Goal: Check status: Check status

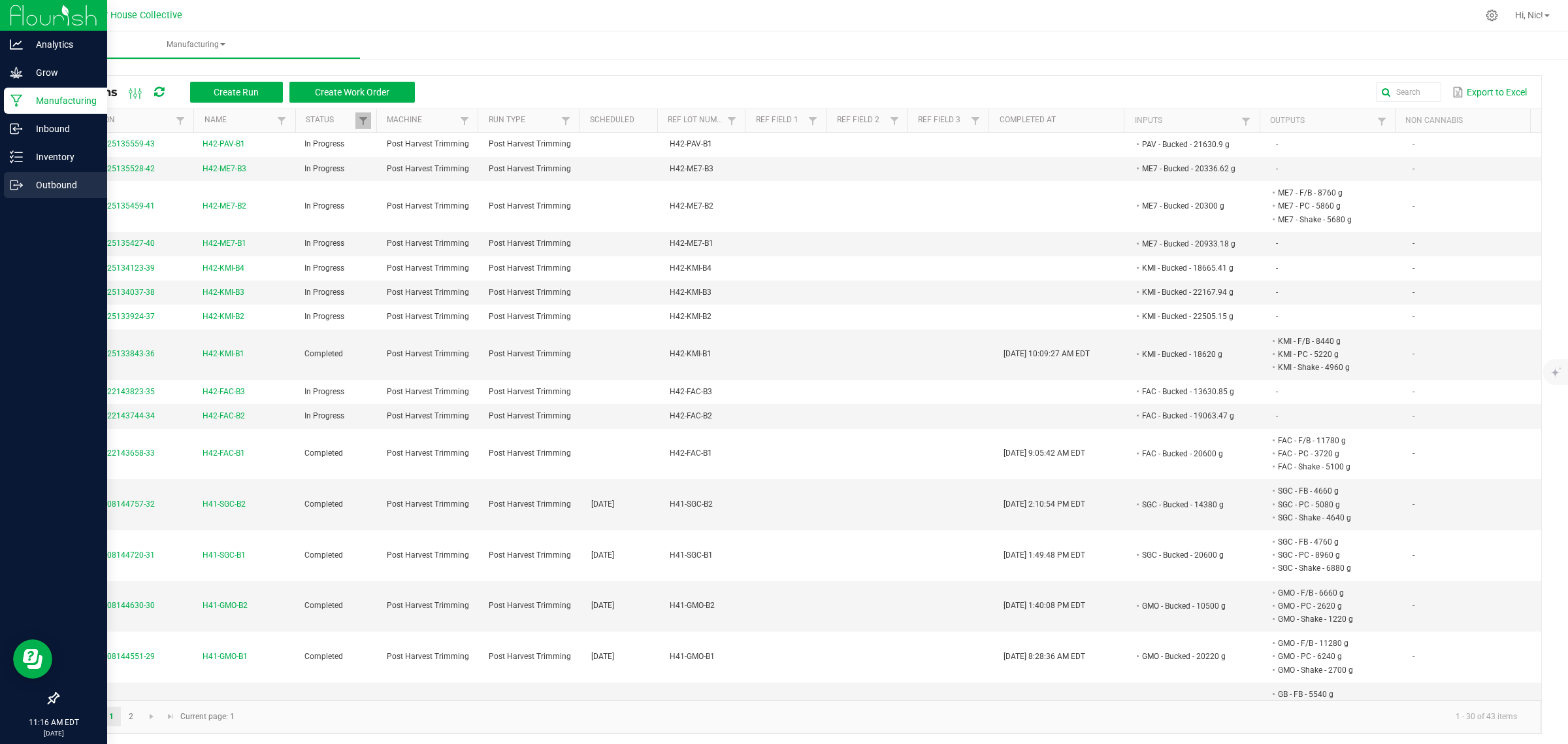
click at [54, 184] on p "Outbound" at bounding box center [62, 185] width 78 height 15
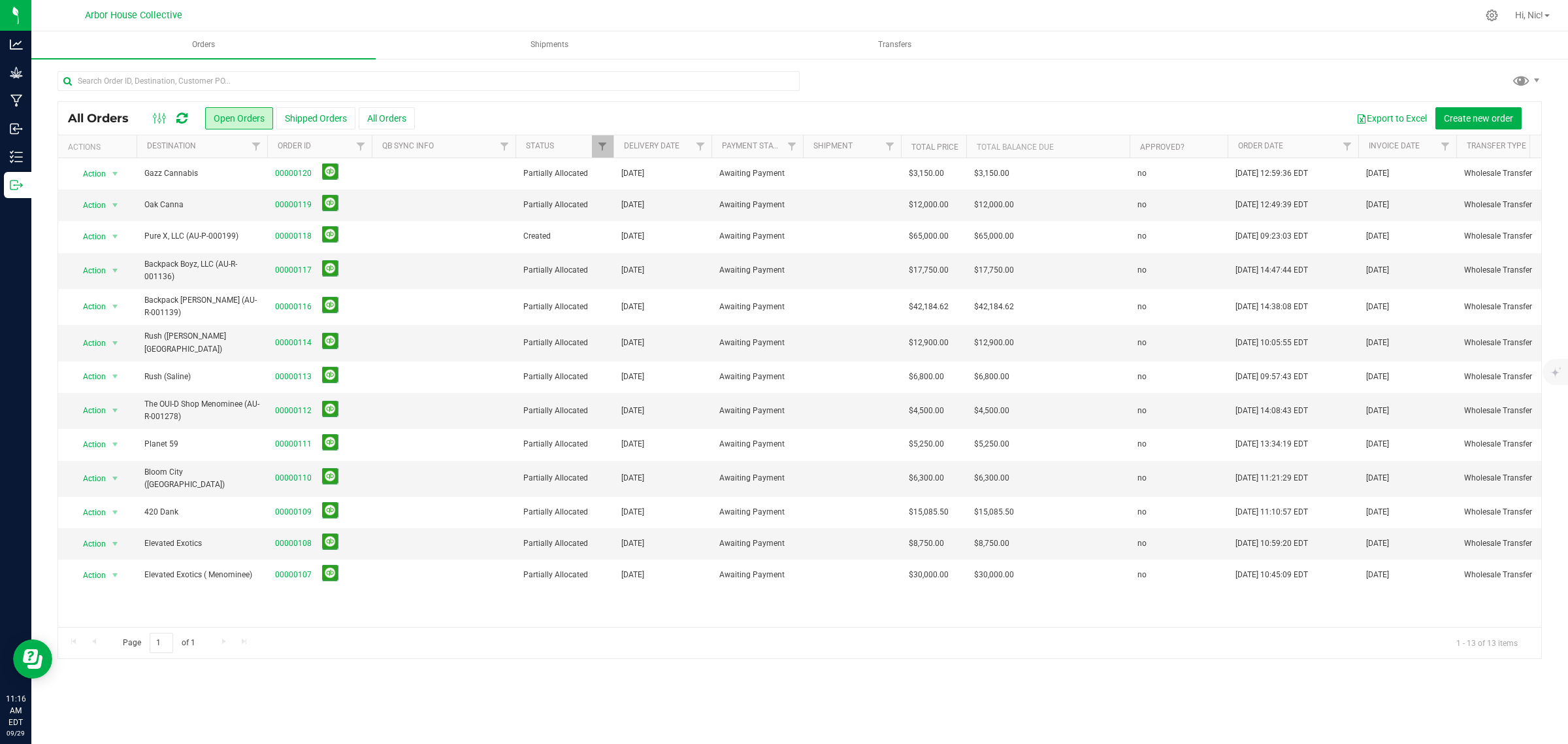
click at [1001, 146] on th "Total Balance Due" at bounding box center [1048, 147] width 163 height 23
click at [942, 144] on link "Total Price" at bounding box center [934, 147] width 47 height 9
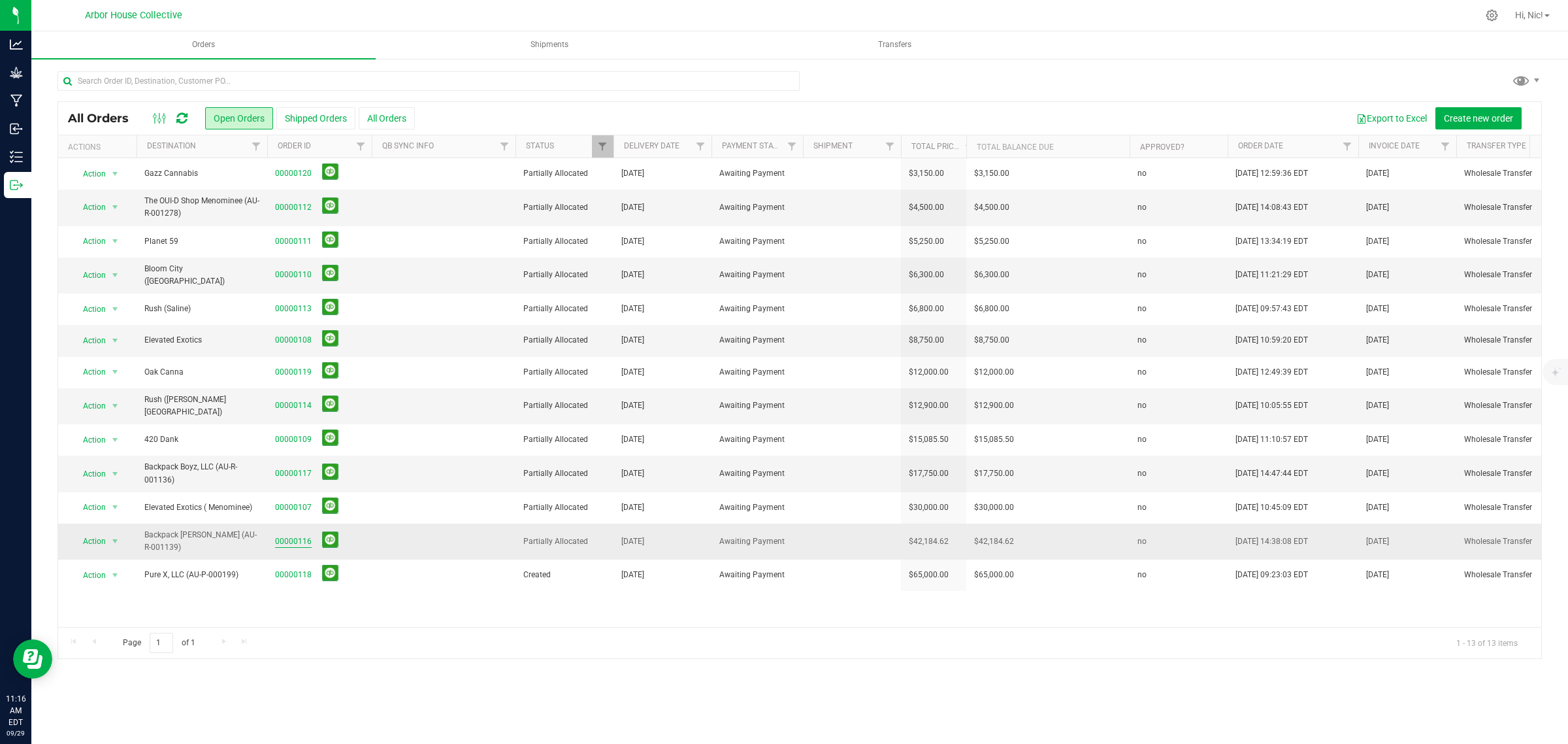
click at [285, 535] on link "00000116" at bounding box center [293, 542] width 36 height 13
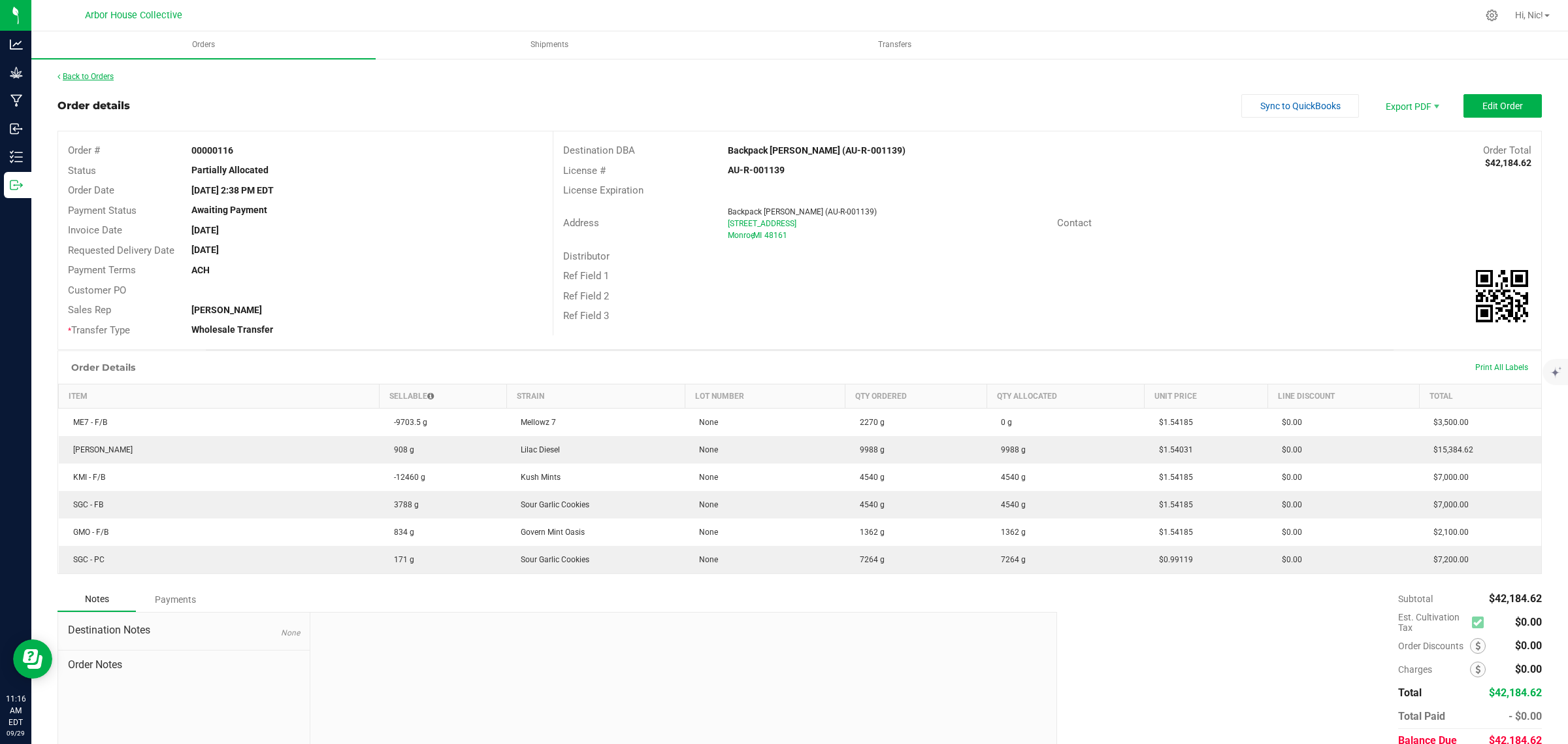
click at [100, 75] on link "Back to Orders" at bounding box center [85, 76] width 56 height 9
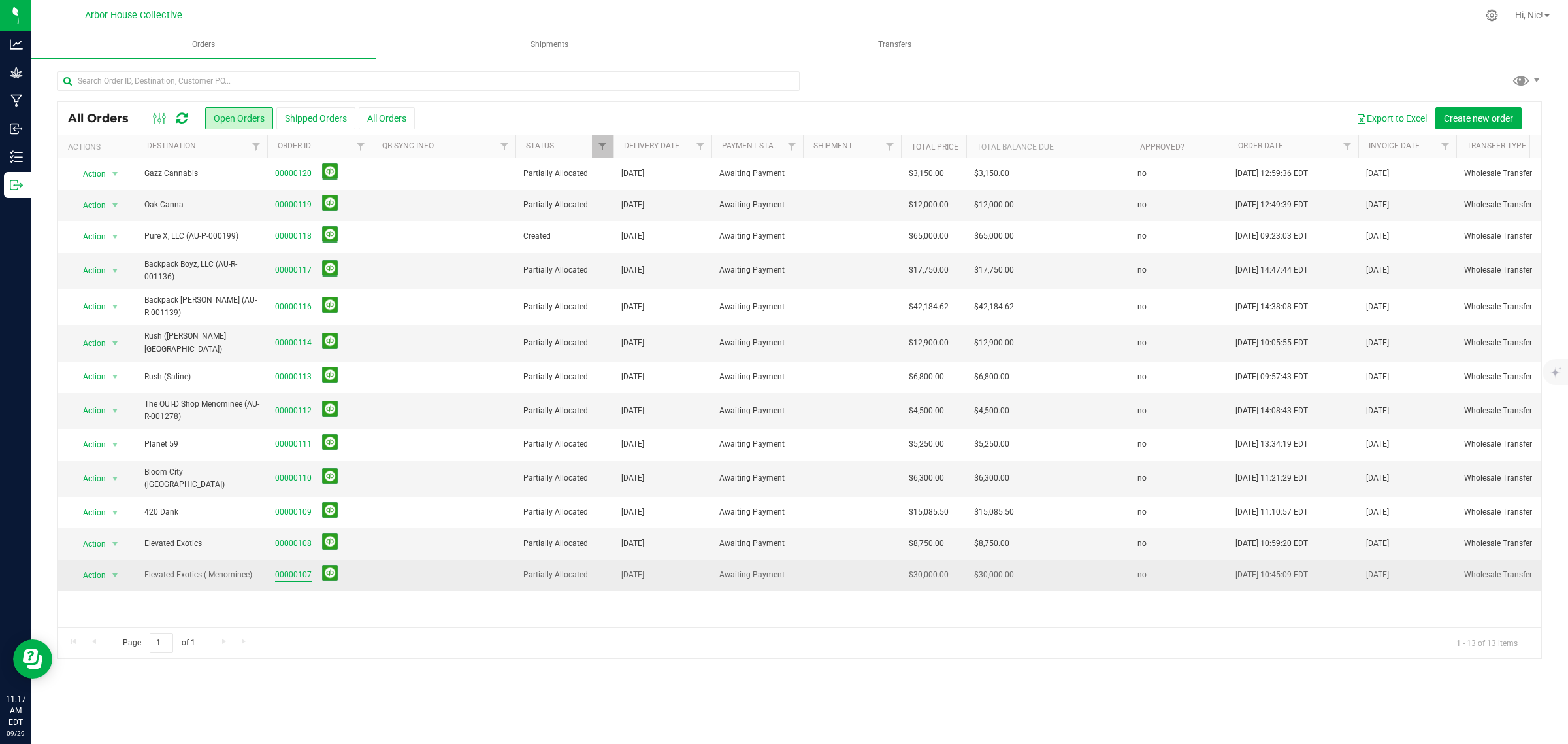
click at [296, 569] on link "00000107" at bounding box center [293, 575] width 36 height 13
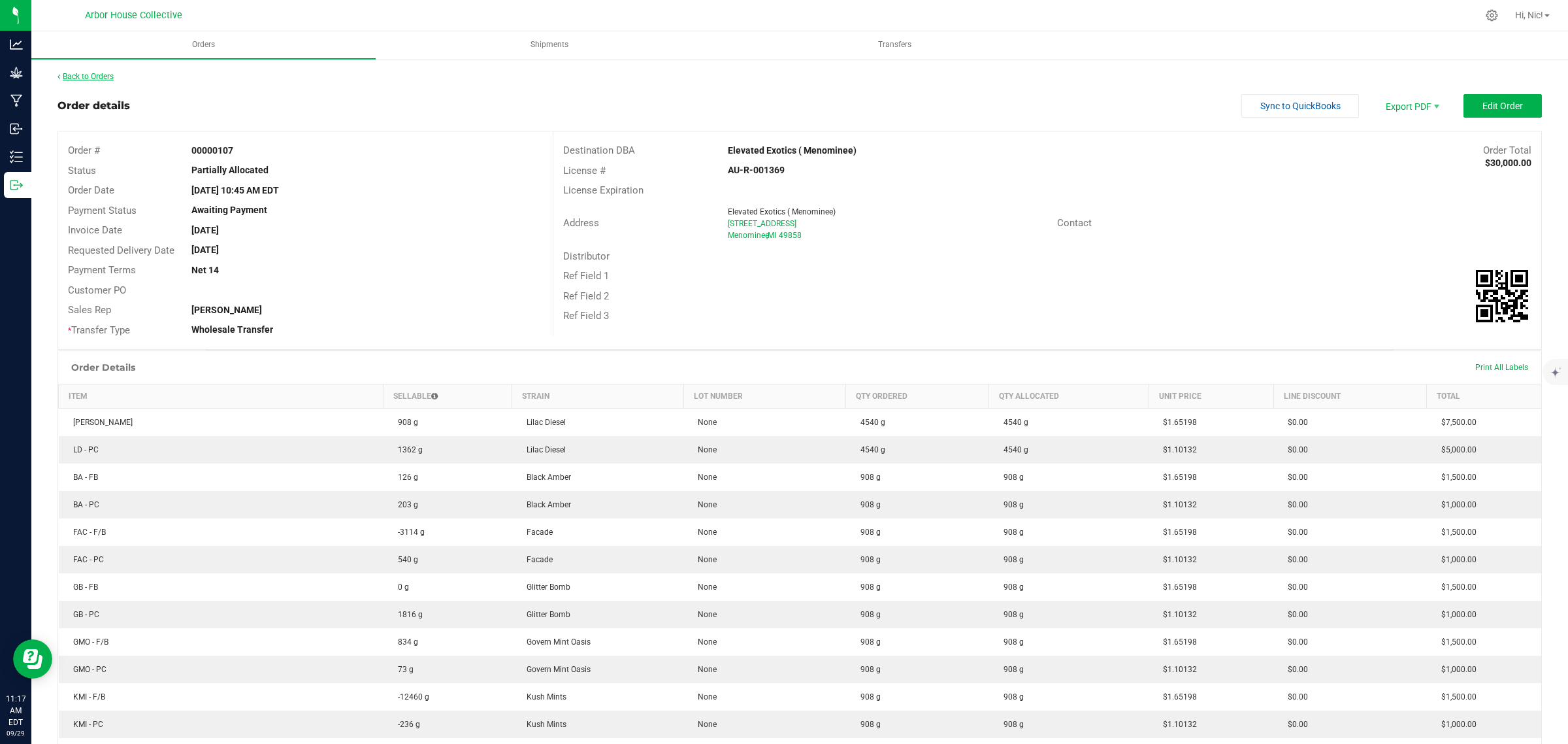
click at [111, 73] on link "Back to Orders" at bounding box center [85, 76] width 56 height 9
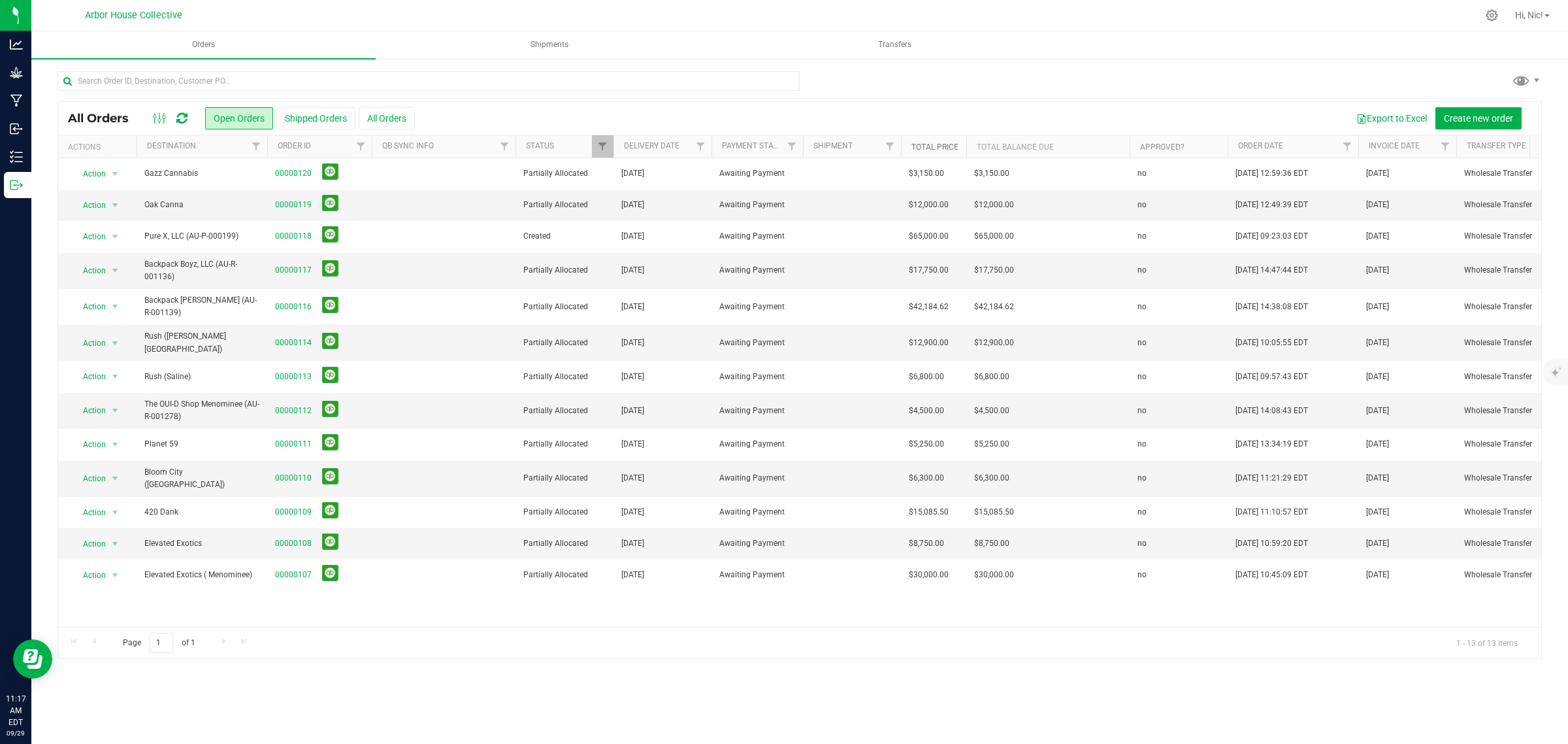
click at [937, 149] on link "Total Price" at bounding box center [934, 147] width 47 height 9
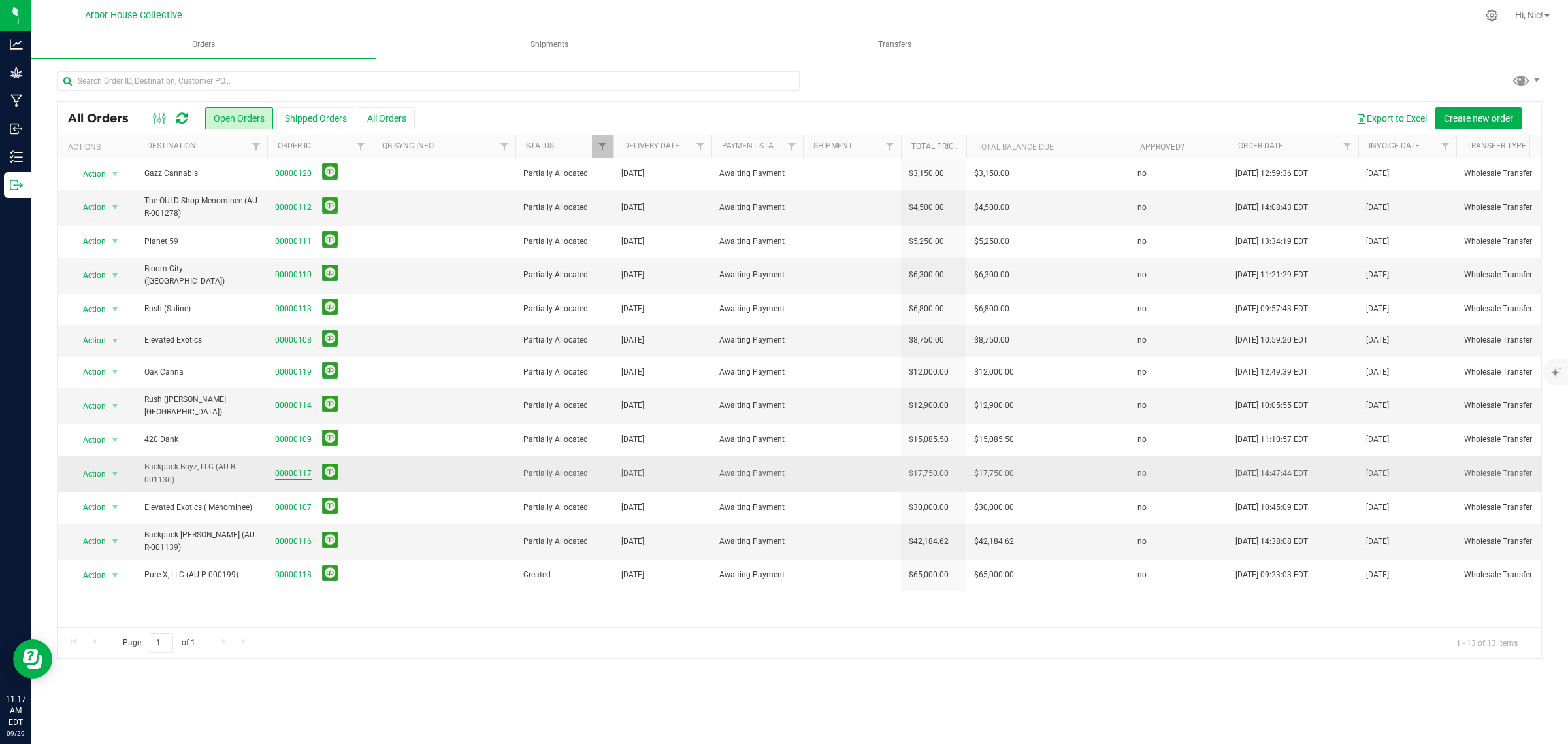
click at [294, 468] on link "00000117" at bounding box center [293, 474] width 36 height 13
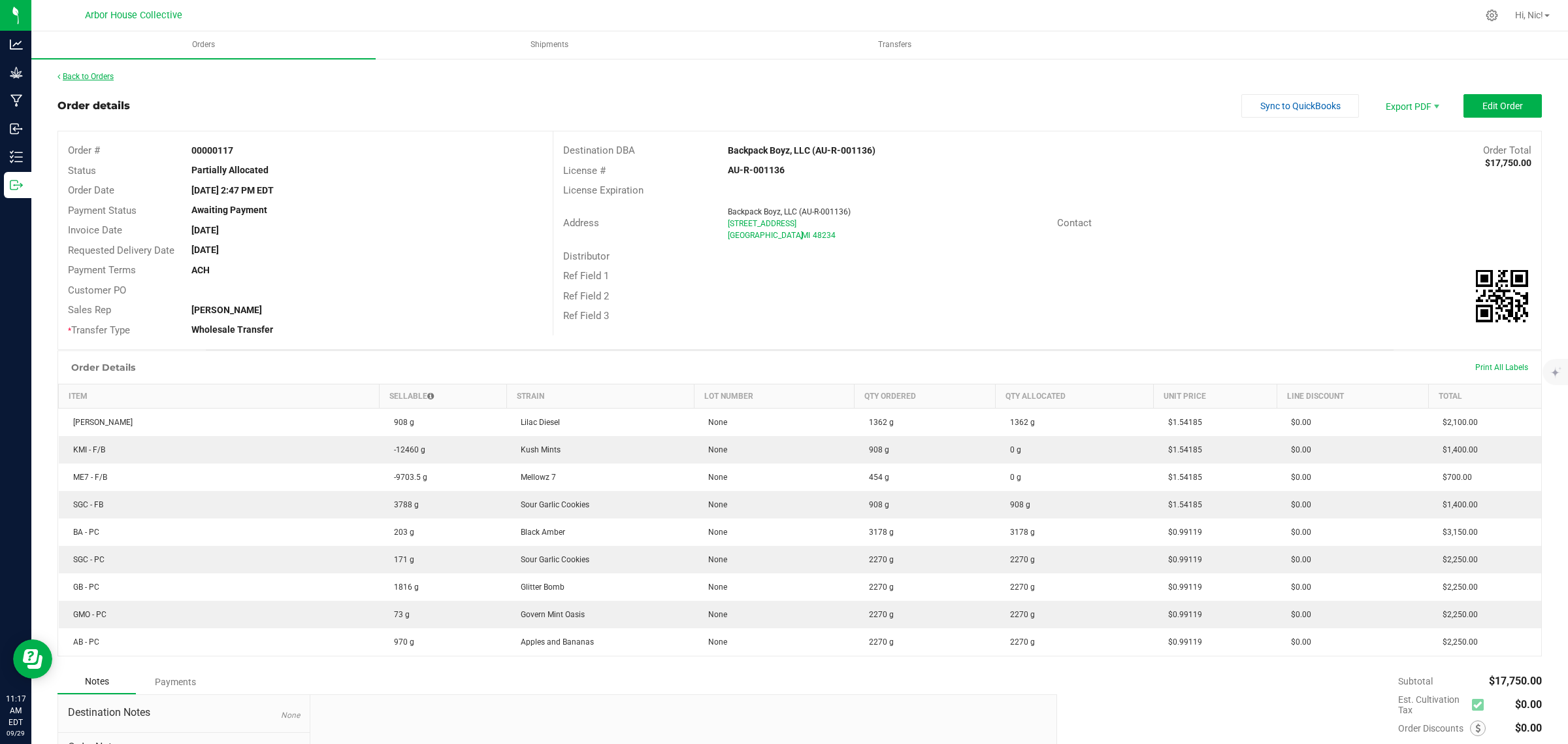
click at [106, 73] on link "Back to Orders" at bounding box center [85, 76] width 56 height 9
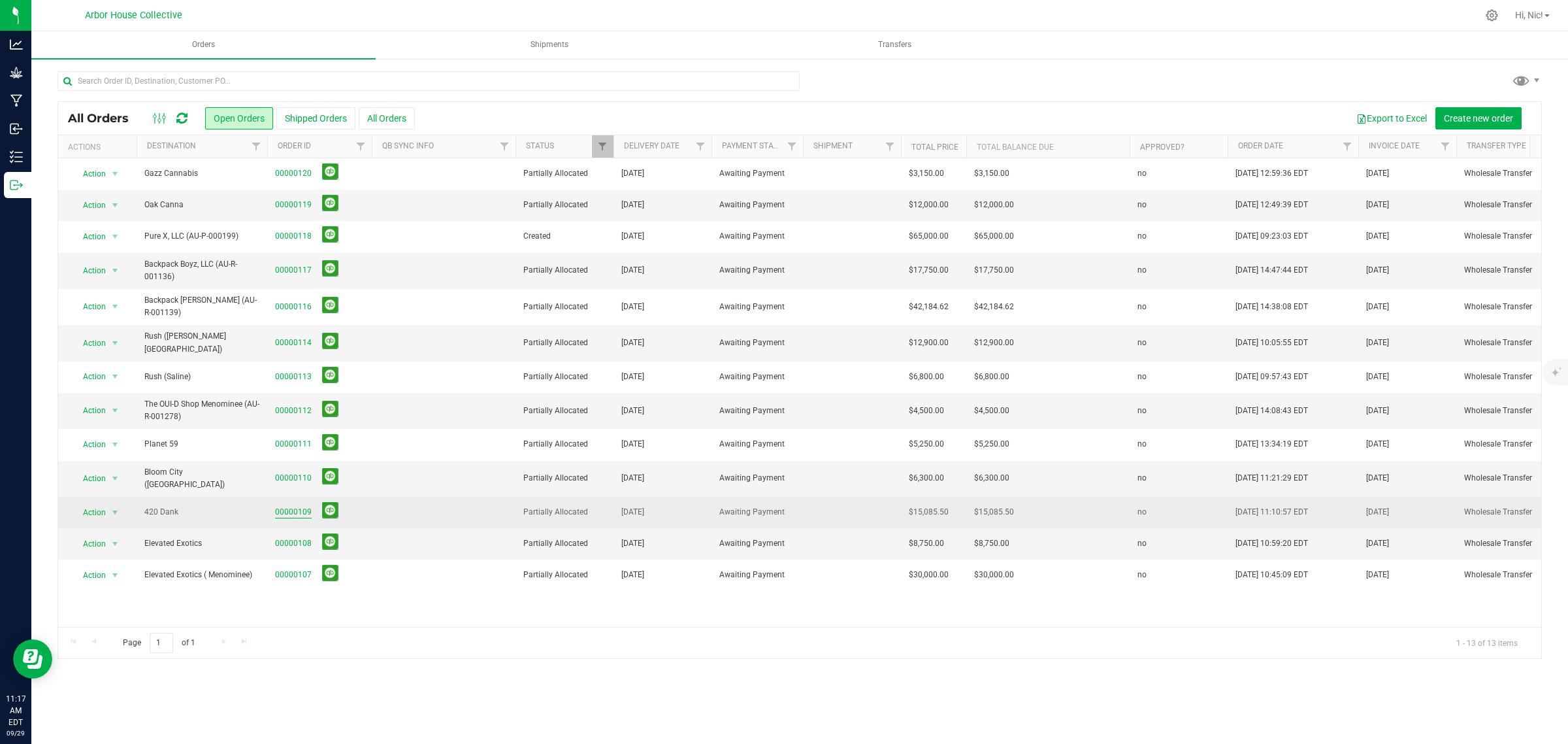
click at [296, 506] on link "00000109" at bounding box center [293, 512] width 36 height 13
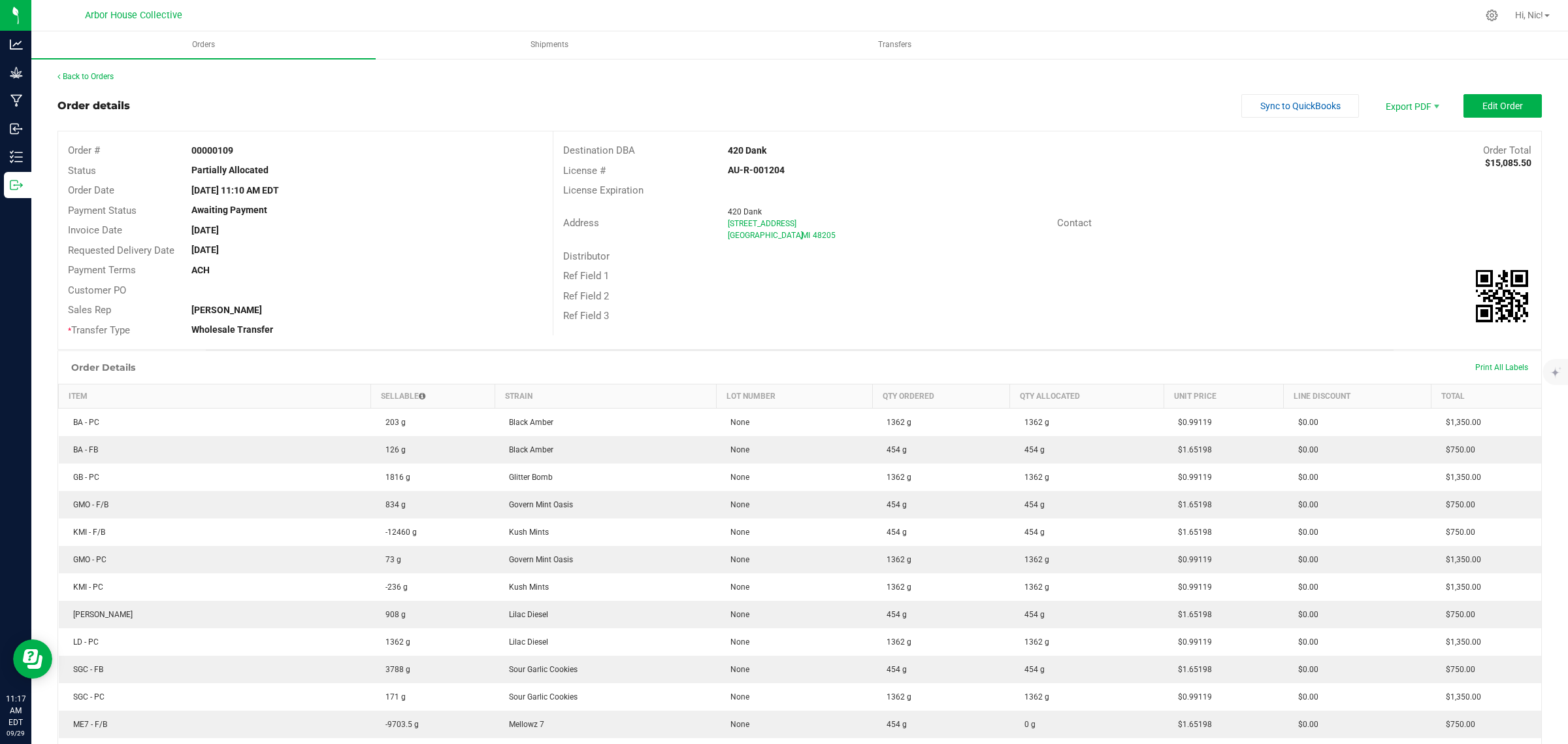
click at [96, 69] on div "Back to Orders Order details Sync to QuickBooks Export PDF Edit Order Order # 0…" at bounding box center [799, 580] width 1537 height 1046
click at [97, 72] on link "Back to Orders" at bounding box center [85, 76] width 56 height 9
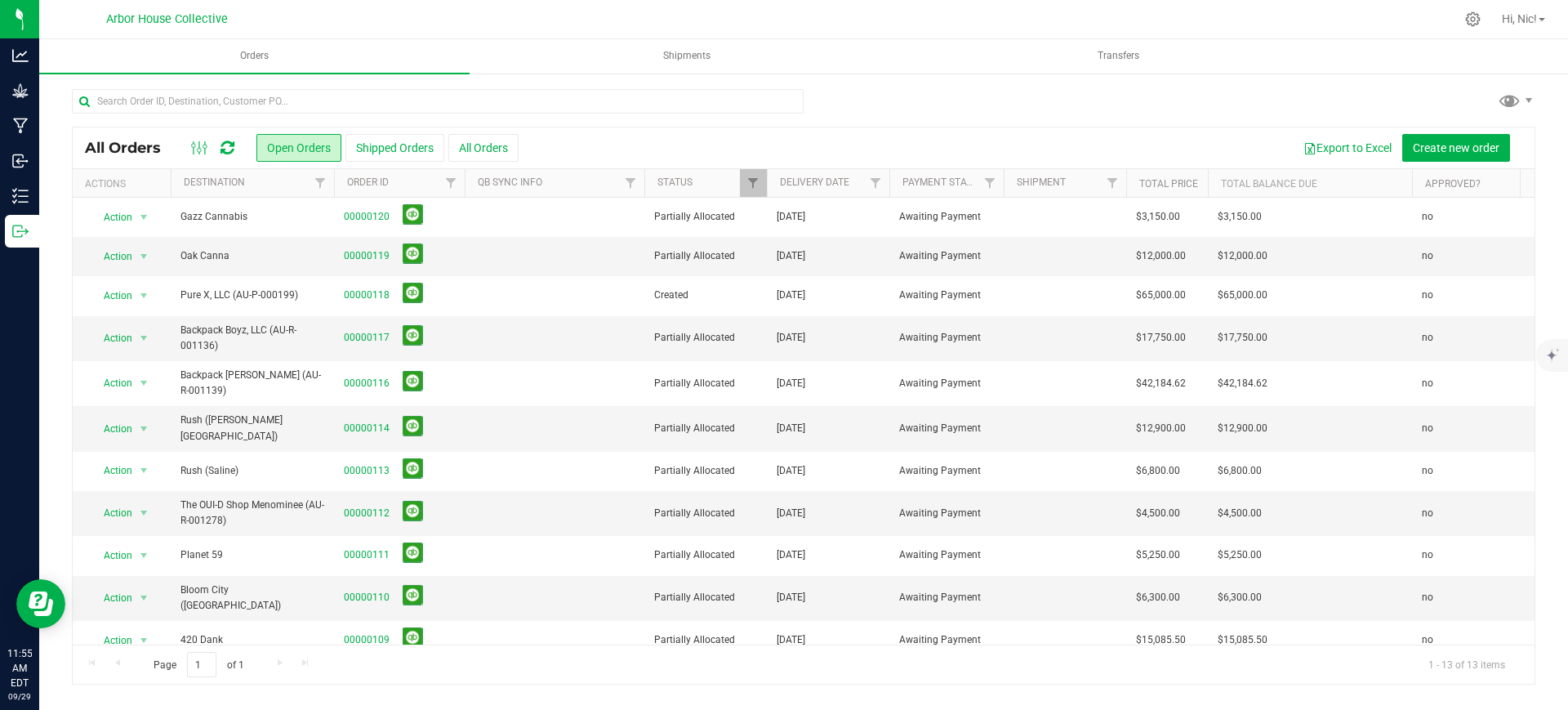
click at [835, 17] on div at bounding box center [873, 19] width 1162 height 32
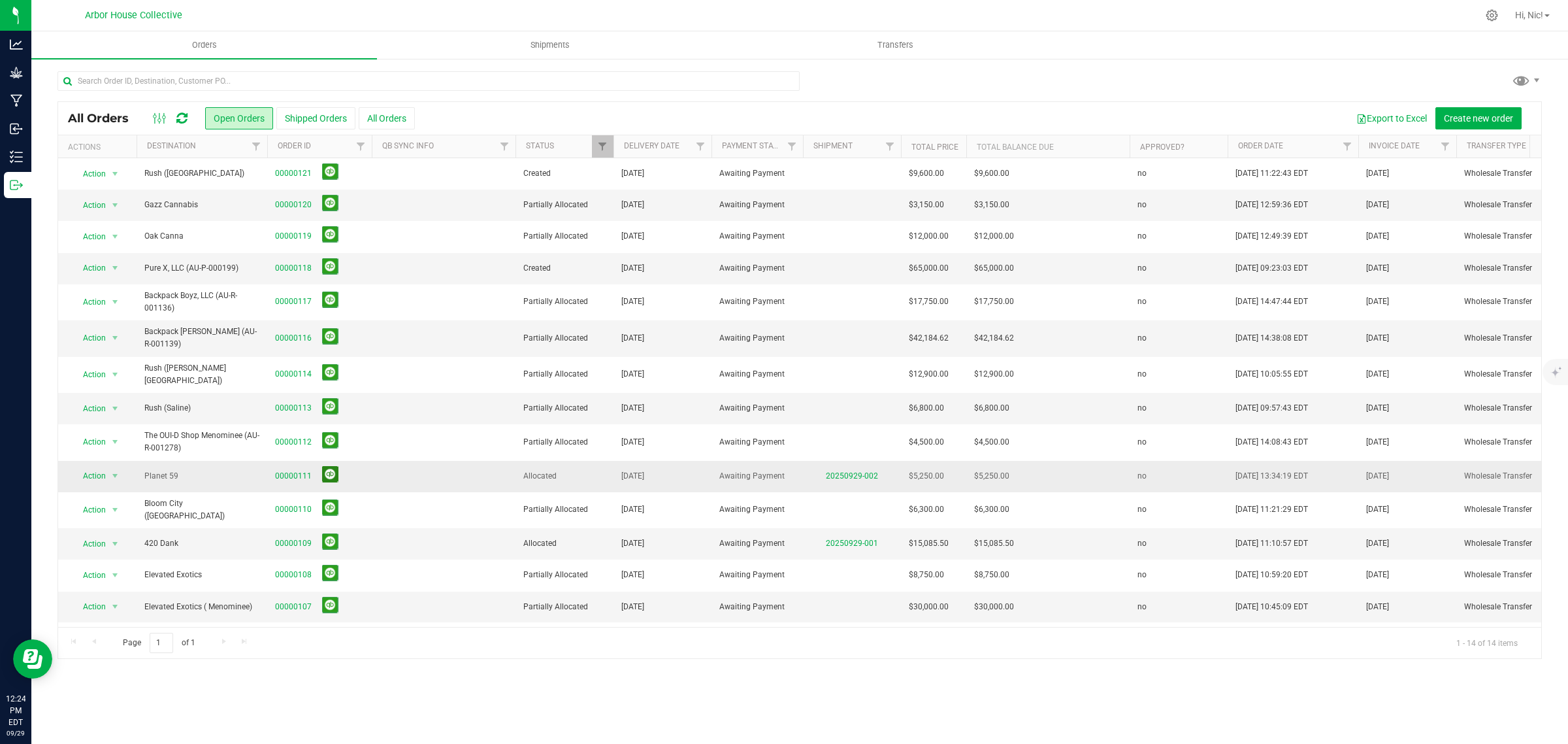
click at [324, 469] on button at bounding box center [330, 474] width 16 height 16
click at [330, 533] on button at bounding box center [330, 541] width 16 height 16
click at [177, 119] on icon at bounding box center [182, 118] width 11 height 13
